Goal: Transaction & Acquisition: Purchase product/service

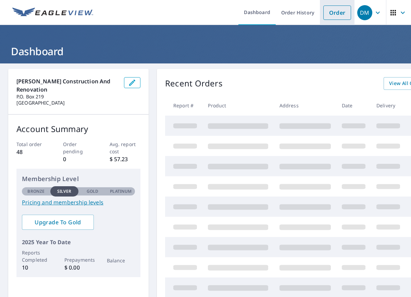
click at [334, 17] on link "Order" at bounding box center [337, 12] width 28 height 14
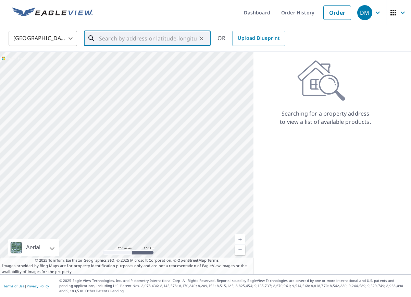
click at [143, 41] on input "text" at bounding box center [148, 38] width 98 height 19
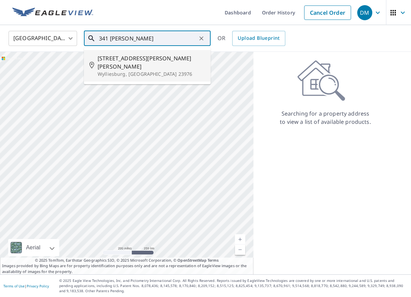
click at [150, 60] on span "341 Jackson Vaughan Rd" at bounding box center [152, 62] width 108 height 16
type input "341 Jackson Vaughan Rd Wylliesburg, VA 23976"
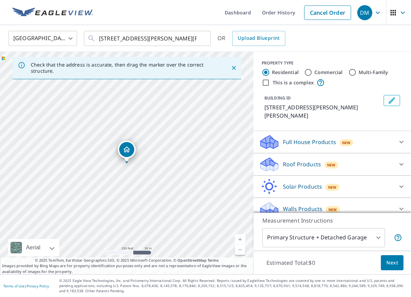
click at [238, 239] on link "Current Level 17, Zoom In" at bounding box center [240, 239] width 10 height 10
click at [238, 239] on link "Current Level 18, Zoom In" at bounding box center [240, 239] width 10 height 10
click at [238, 239] on link "Current Level 19, Zoom In" at bounding box center [240, 239] width 10 height 10
click at [238, 239] on link "Current Level 20, Zoom In Disabled" at bounding box center [240, 239] width 10 height 10
click at [299, 165] on p "Roof Products" at bounding box center [302, 164] width 38 height 8
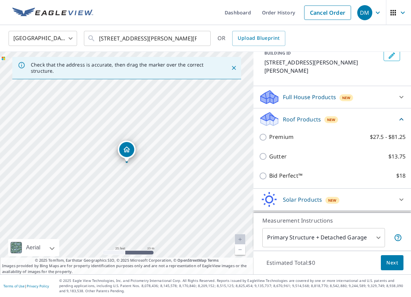
scroll to position [49, 0]
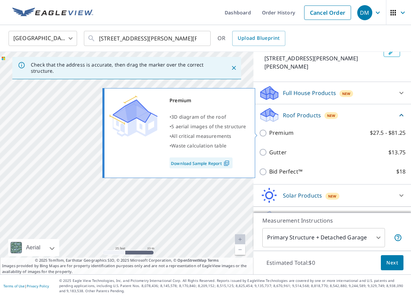
click at [285, 132] on p "Premium" at bounding box center [281, 132] width 24 height 9
click at [269, 132] on input "Premium $27.5 - $81.25" at bounding box center [264, 133] width 10 height 8
checkbox input "true"
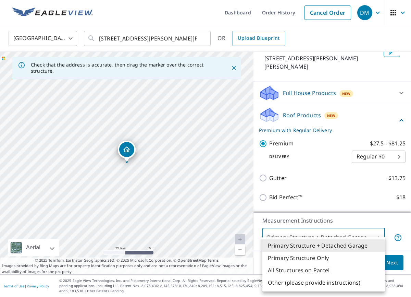
click at [362, 241] on body "DM DM Dashboard Order History Cancel Order DM United States US ​ 341 Jackson Va…" at bounding box center [205, 148] width 411 height 297
click at [331, 260] on li "Primary Structure Only" at bounding box center [323, 257] width 123 height 12
type input "2"
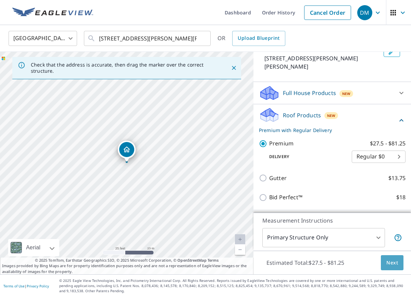
click at [392, 267] on button "Next" at bounding box center [392, 262] width 23 height 15
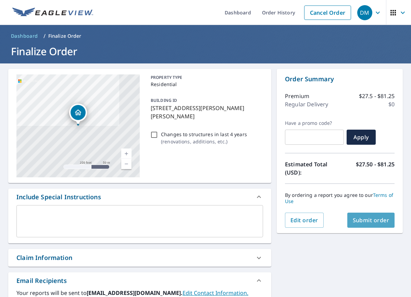
click at [375, 221] on span "Submit order" at bounding box center [371, 220] width 37 height 8
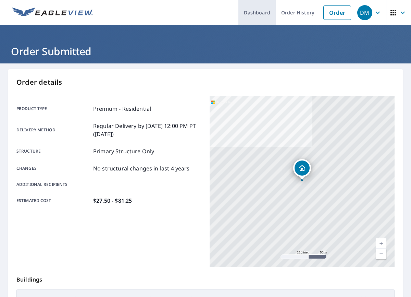
click at [263, 18] on link "Dashboard" at bounding box center [256, 12] width 37 height 25
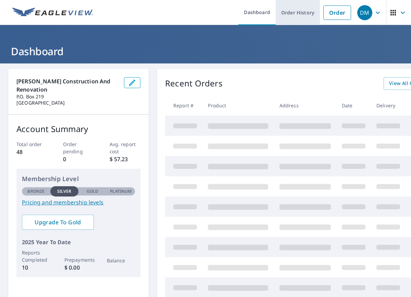
click at [294, 18] on link "Order History" at bounding box center [298, 12] width 44 height 25
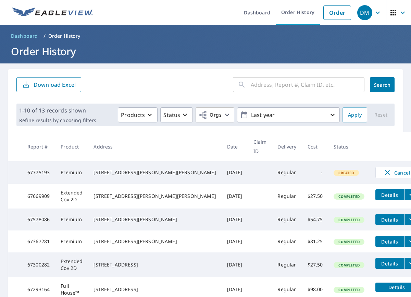
click at [154, 43] on header "Dashboard / Order History Order History" at bounding box center [205, 44] width 411 height 38
click at [147, 82] on form "​ Search Download Excel" at bounding box center [205, 84] width 378 height 15
click at [141, 49] on h1 "Order History" at bounding box center [205, 51] width 395 height 14
click at [248, 169] on td at bounding box center [260, 172] width 24 height 23
